Goal: Information Seeking & Learning: Find specific fact

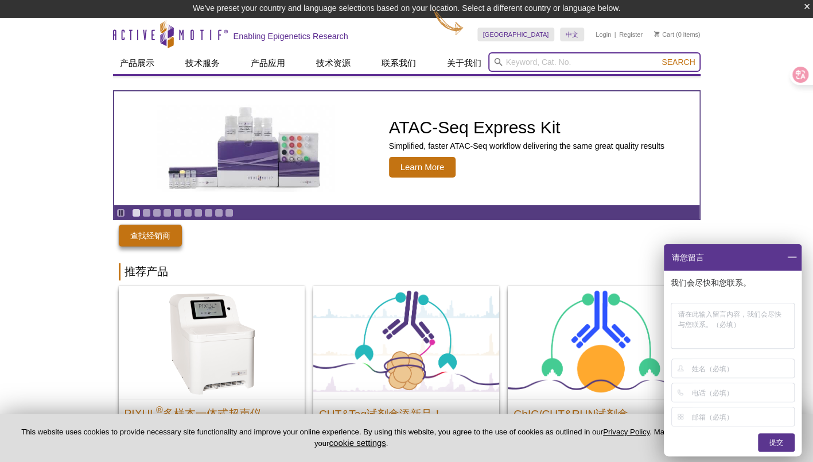
click at [534, 60] on input "search" at bounding box center [595, 62] width 212 height 20
paste input "Sortase A"
type input "Sortase A"
click at [681, 60] on span "Search" at bounding box center [678, 61] width 33 height 9
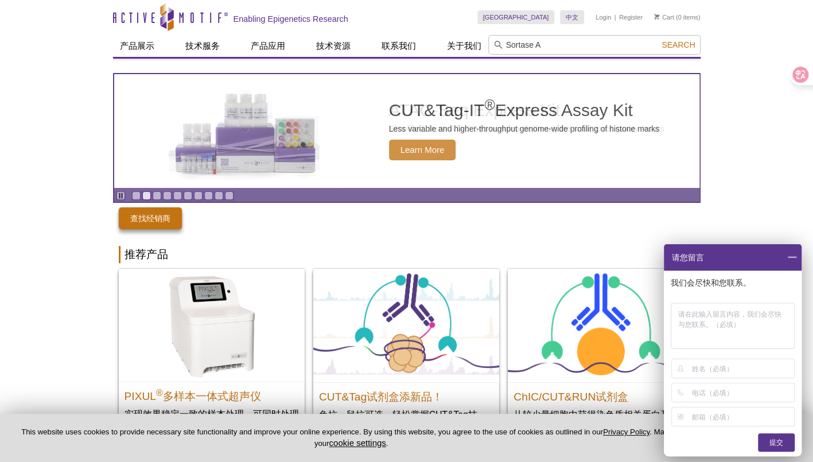
click at [785, 255] on span at bounding box center [792, 257] width 20 height 26
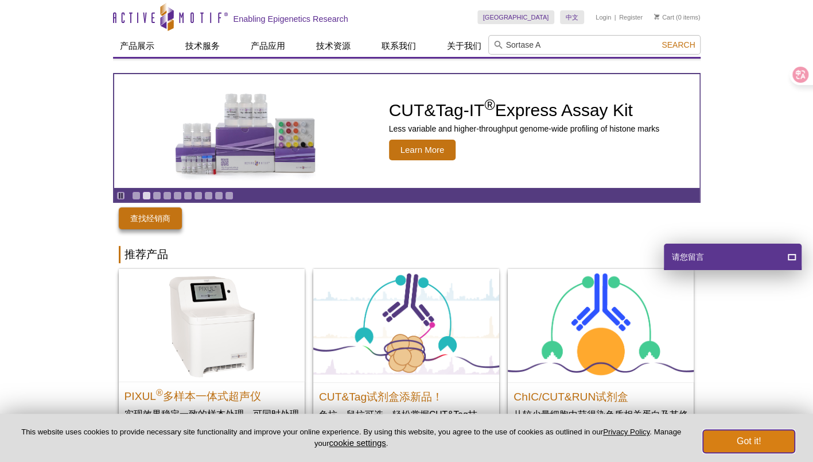
click at [756, 442] on button "Got it!" at bounding box center [749, 440] width 92 height 23
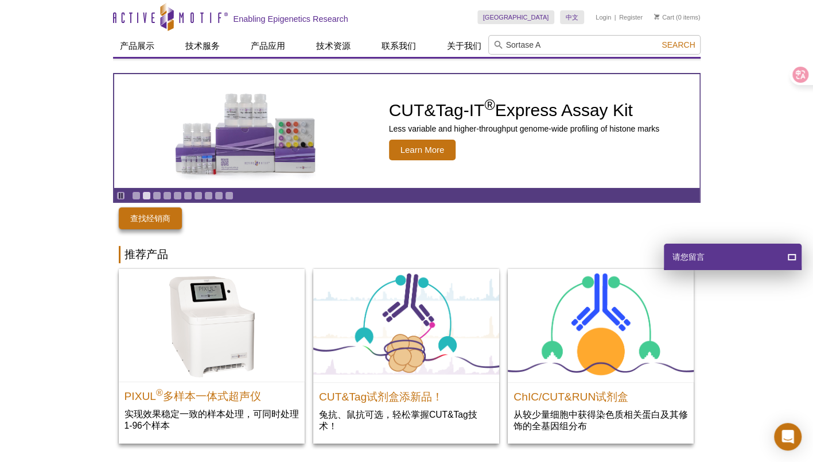
scroll to position [95, 0]
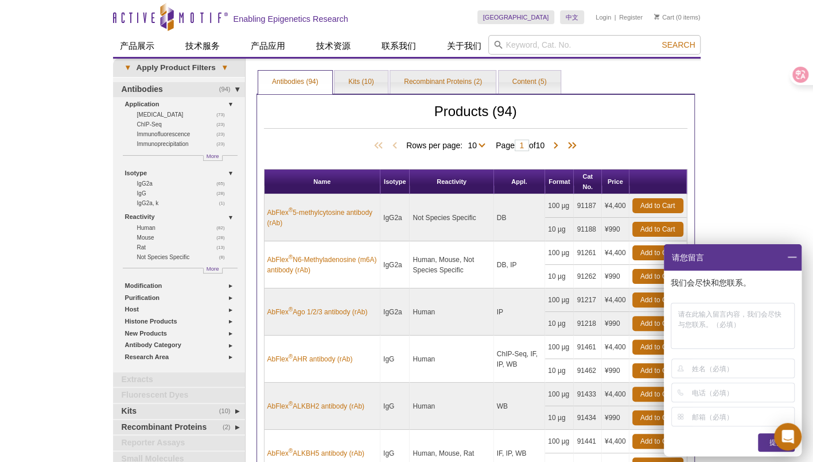
click at [792, 258] on span at bounding box center [792, 257] width 20 height 26
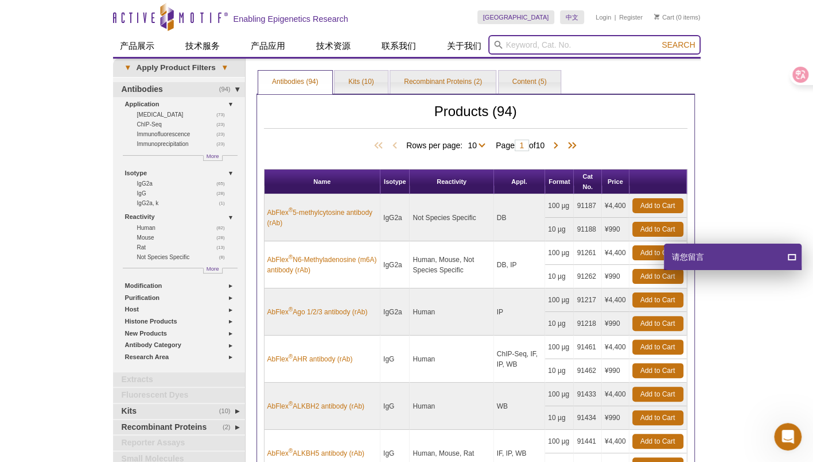
click at [538, 42] on input "search" at bounding box center [595, 45] width 212 height 20
paste input "Sortase A"
type input "Sortase A"
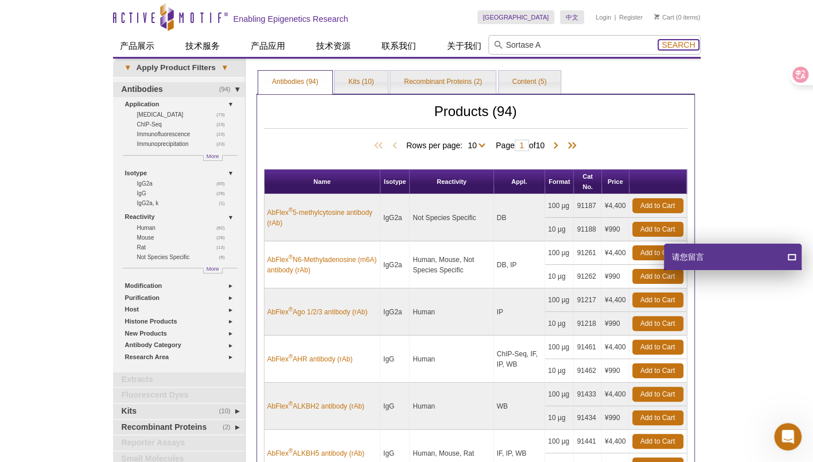
click at [674, 49] on button "Search" at bounding box center [678, 45] width 40 height 10
